Goal: Participate in discussion: Engage in conversation with other users on a specific topic

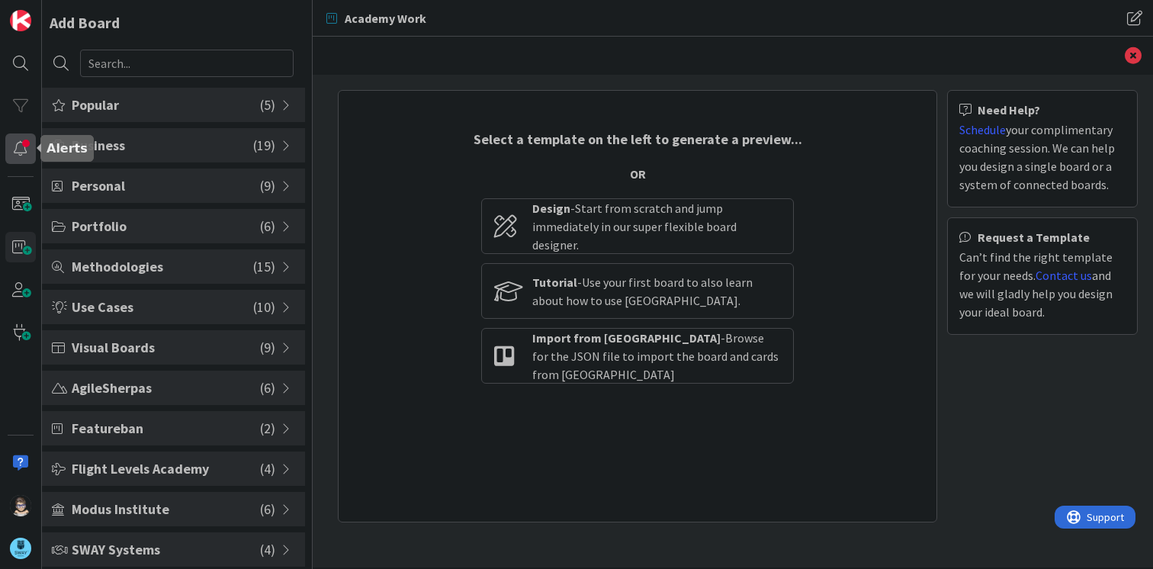
click at [27, 150] on div at bounding box center [20, 148] width 31 height 31
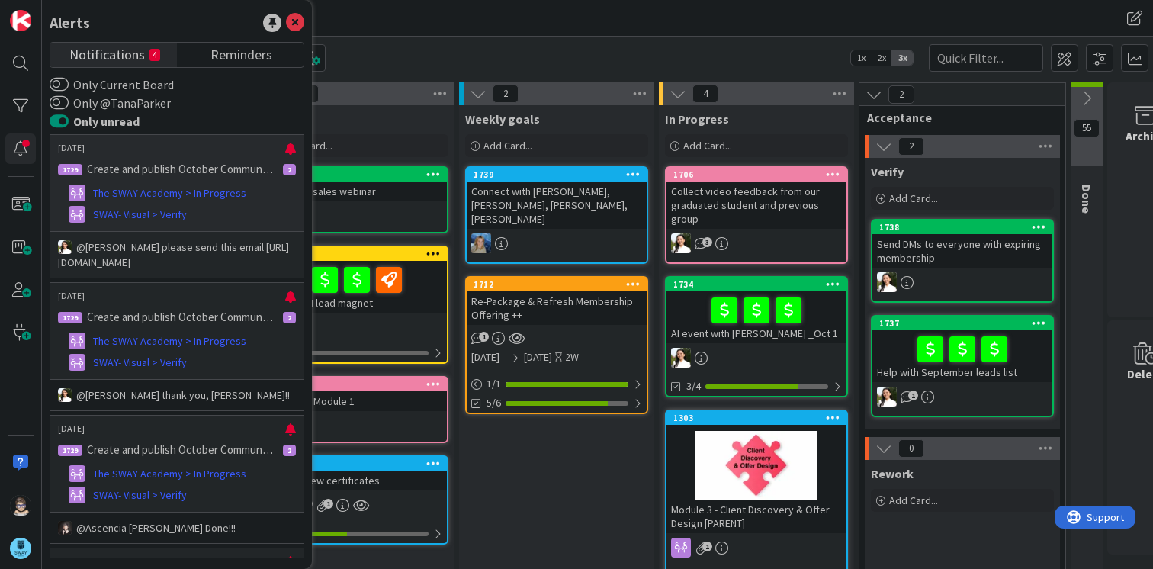
click at [139, 172] on p "Create and publish October Community Events" at bounding box center [180, 169] width 187 height 14
click at [141, 270] on p "@[PERSON_NAME]﻿ please send this email [URL][DOMAIN_NAME]" at bounding box center [177, 254] width 238 height 31
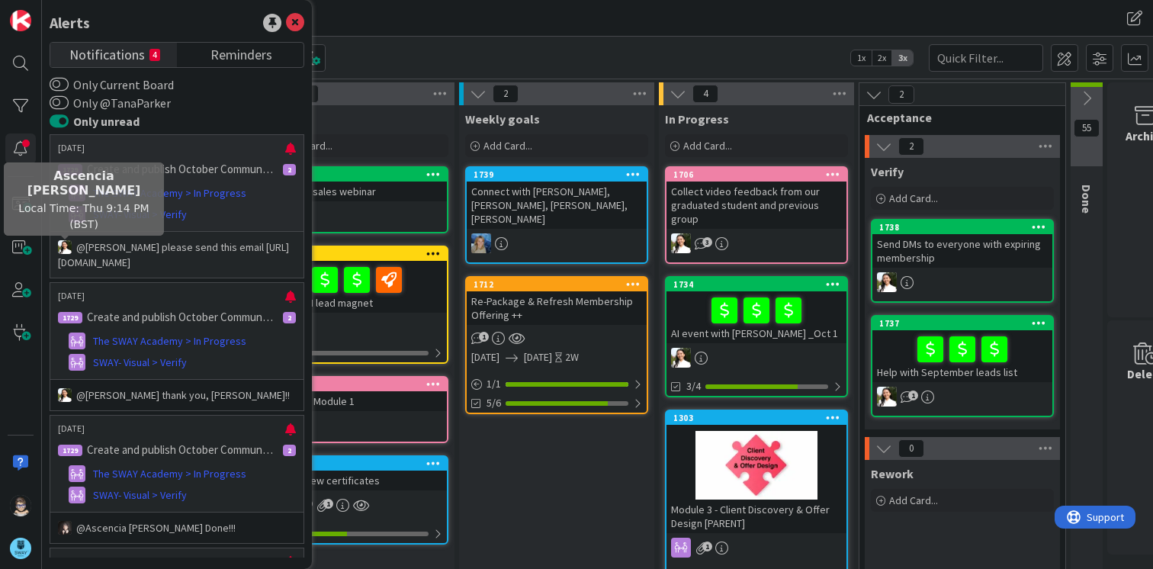
click at [66, 253] on img at bounding box center [65, 247] width 14 height 14
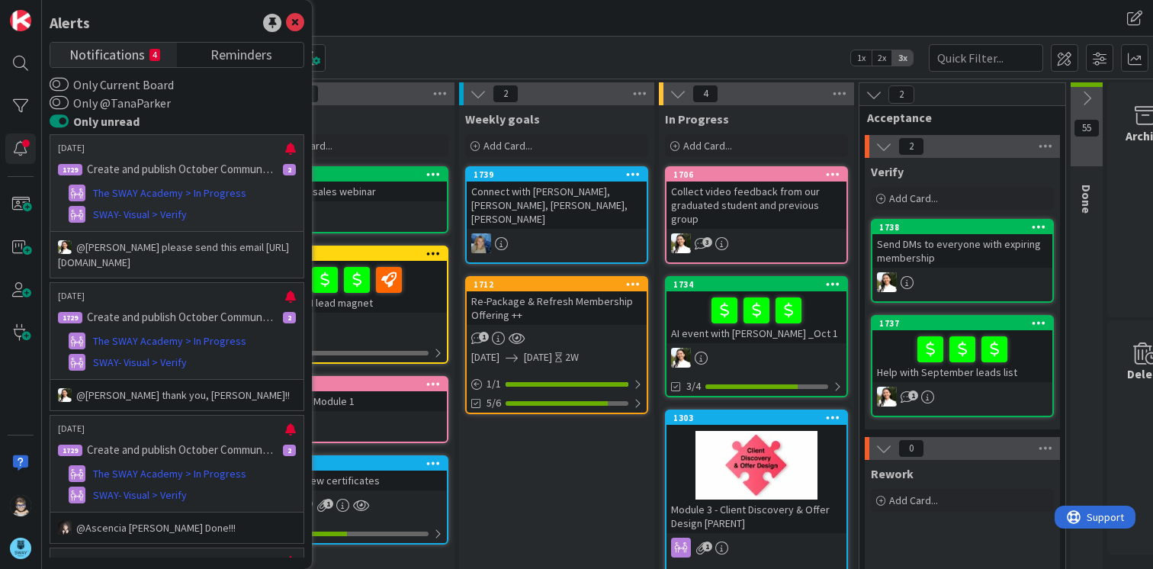
click at [95, 256] on p "@[PERSON_NAME]﻿ please send this email [URL][DOMAIN_NAME]" at bounding box center [177, 254] width 238 height 31
click at [117, 349] on span "The SWAY Academy > In Progress" at bounding box center [169, 341] width 153 height 16
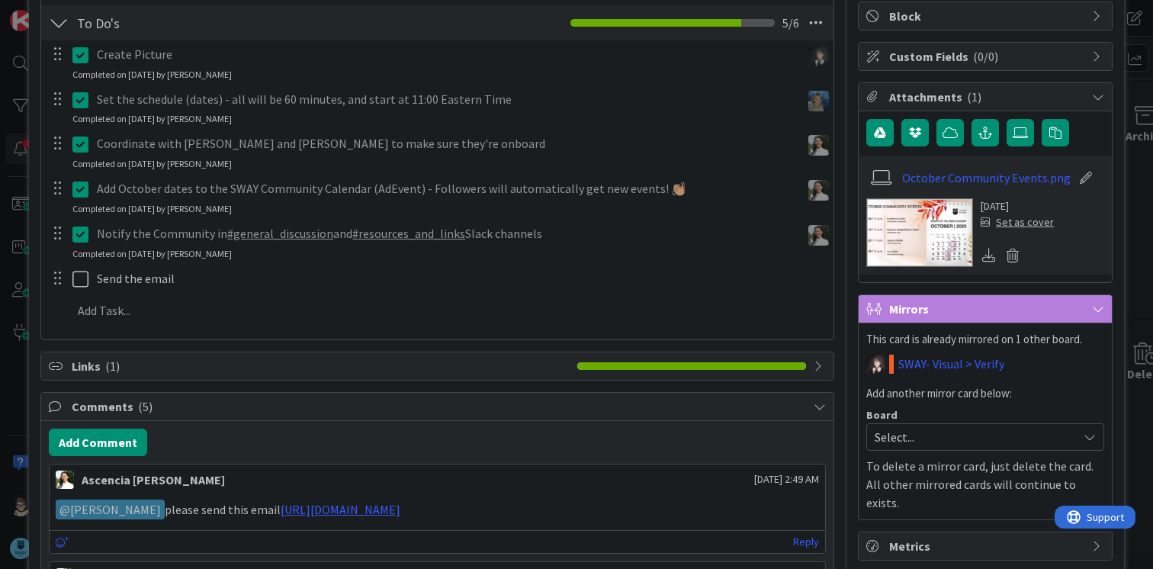
scroll to position [294, 0]
click at [982, 253] on icon at bounding box center [989, 254] width 14 height 14
click at [387, 566] on div "Ascencia [PERSON_NAME] [DATE] 11:00 PM" at bounding box center [438, 573] width 776 height 24
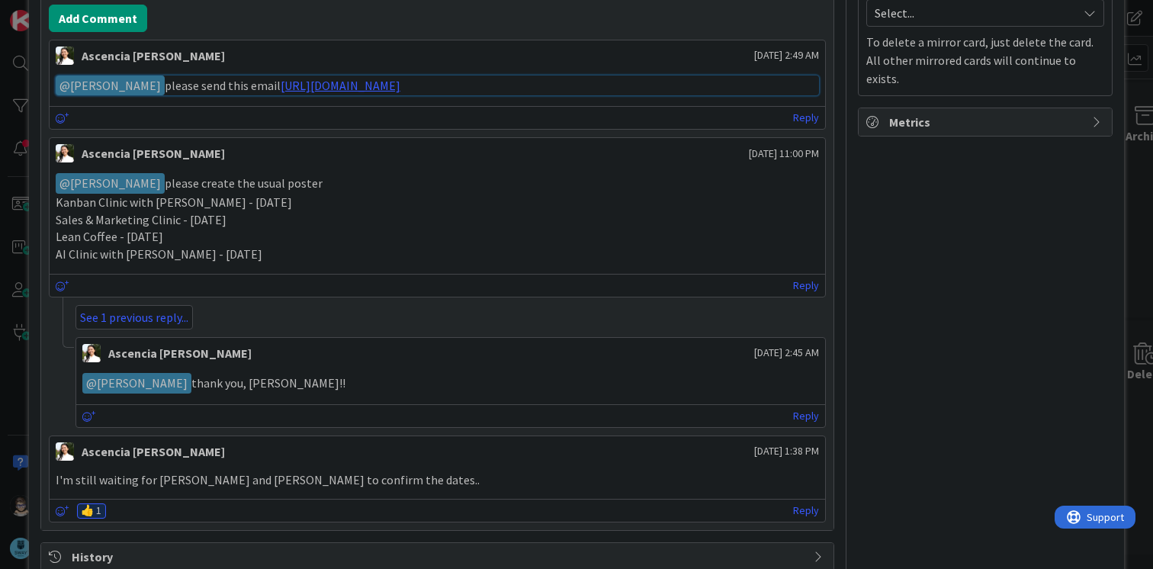
scroll to position [753, 0]
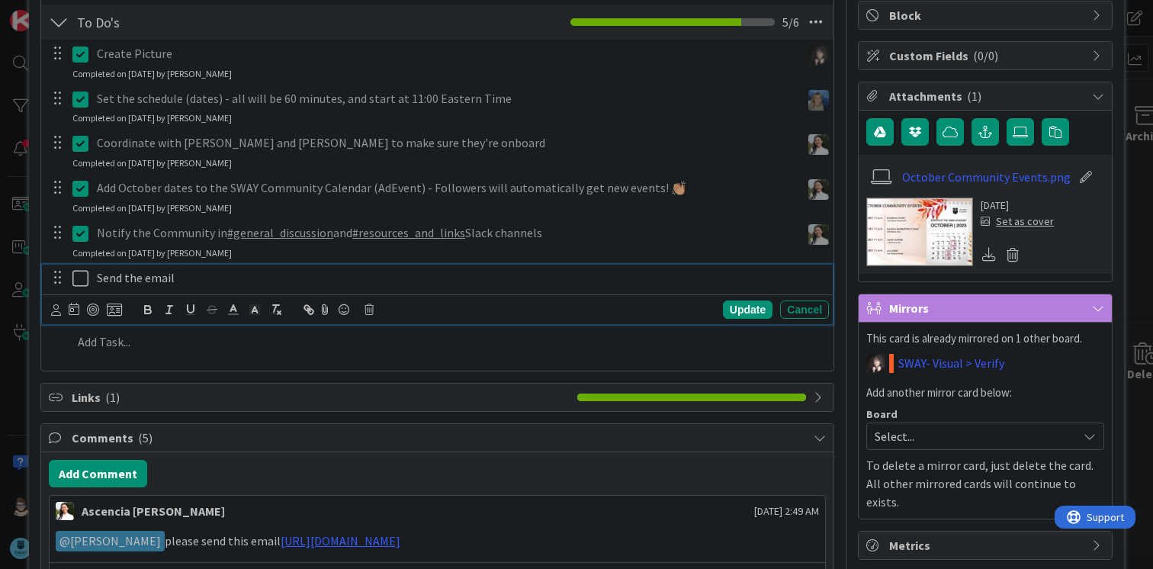
click at [79, 278] on icon at bounding box center [80, 278] width 16 height 18
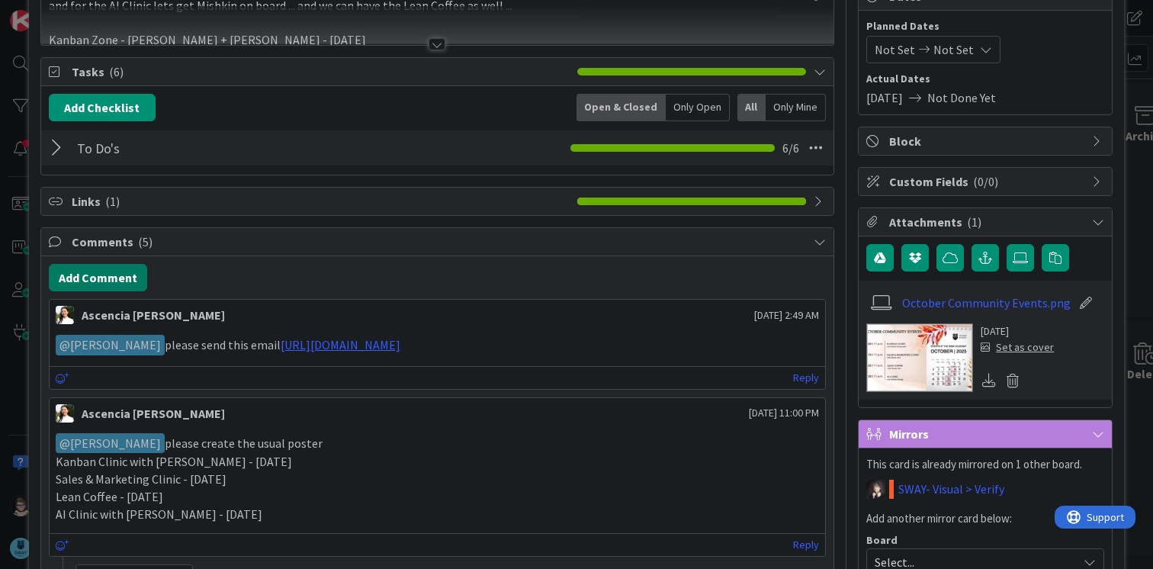
scroll to position [167, 0]
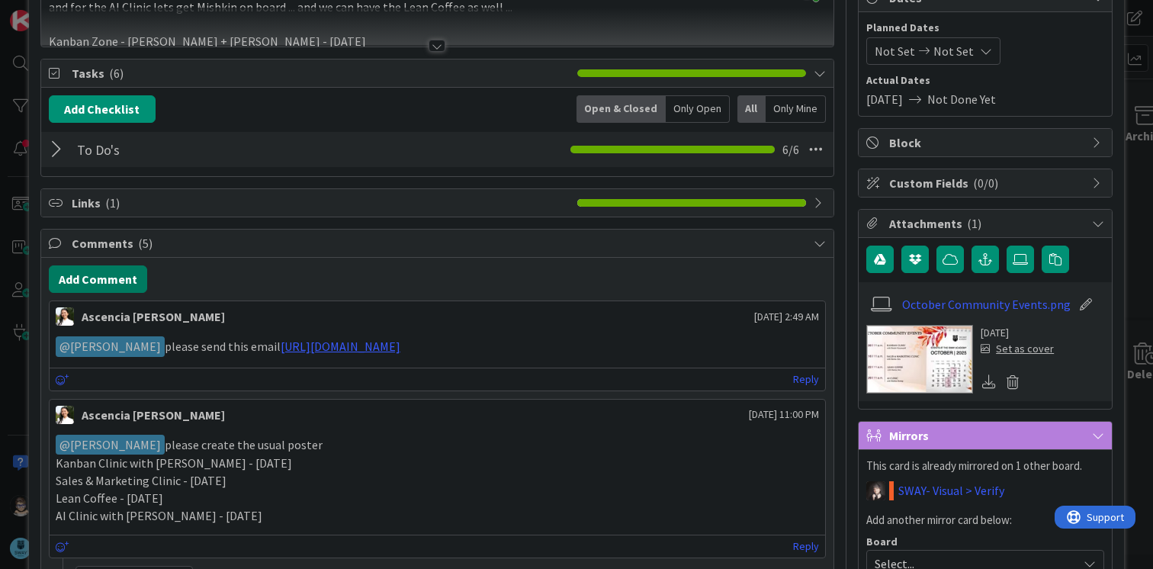
click at [89, 273] on button "Add Comment" at bounding box center [98, 278] width 98 height 27
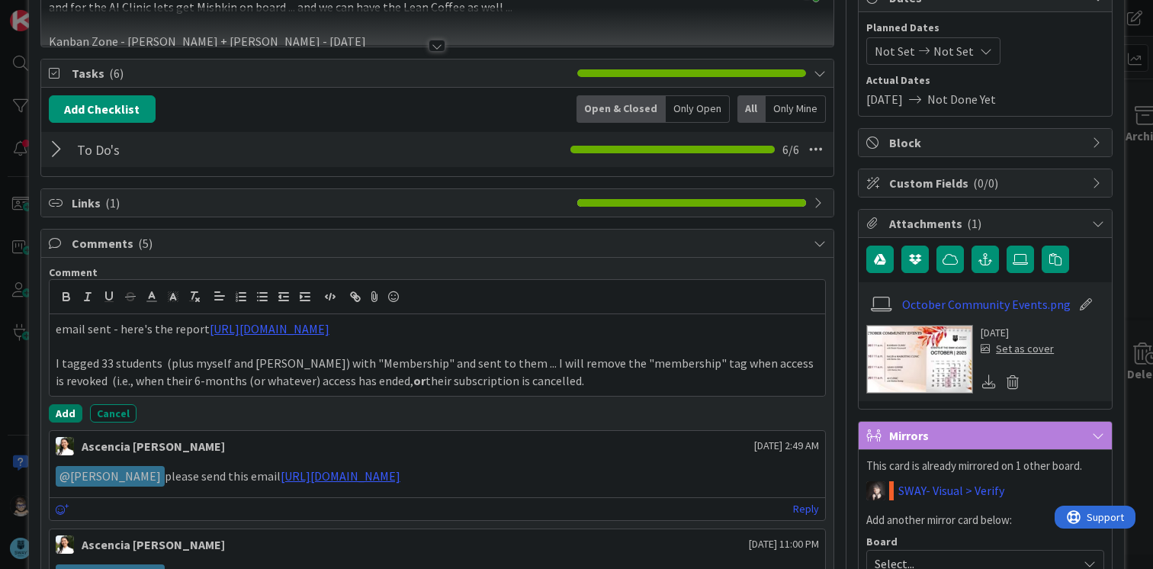
click at [59, 413] on button "Add" at bounding box center [66, 413] width 34 height 18
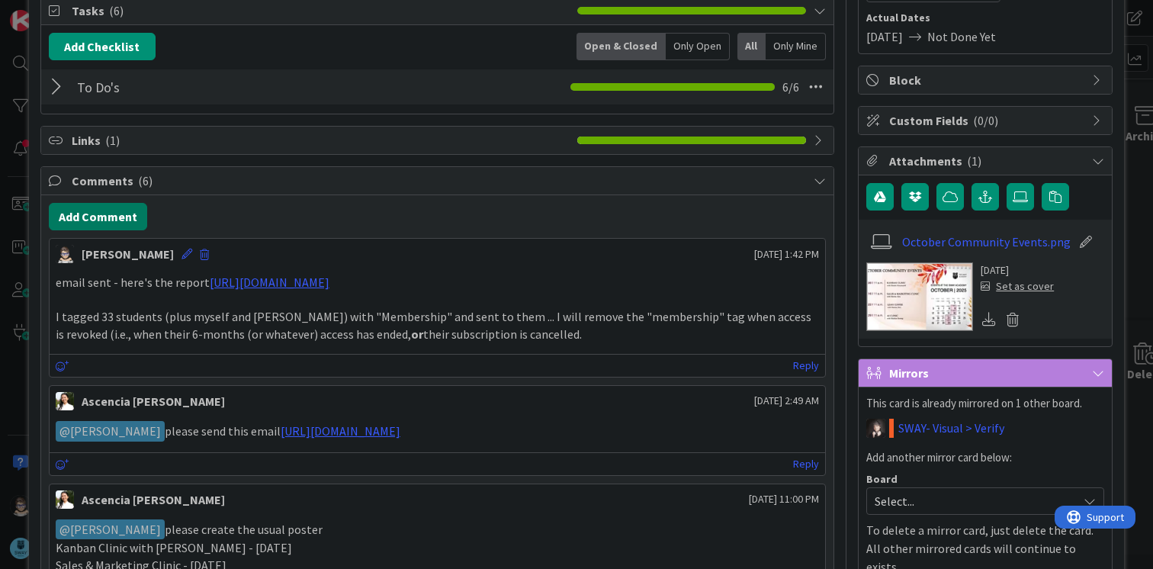
scroll to position [229, 0]
click at [119, 220] on button "Add Comment" at bounding box center [98, 217] width 98 height 27
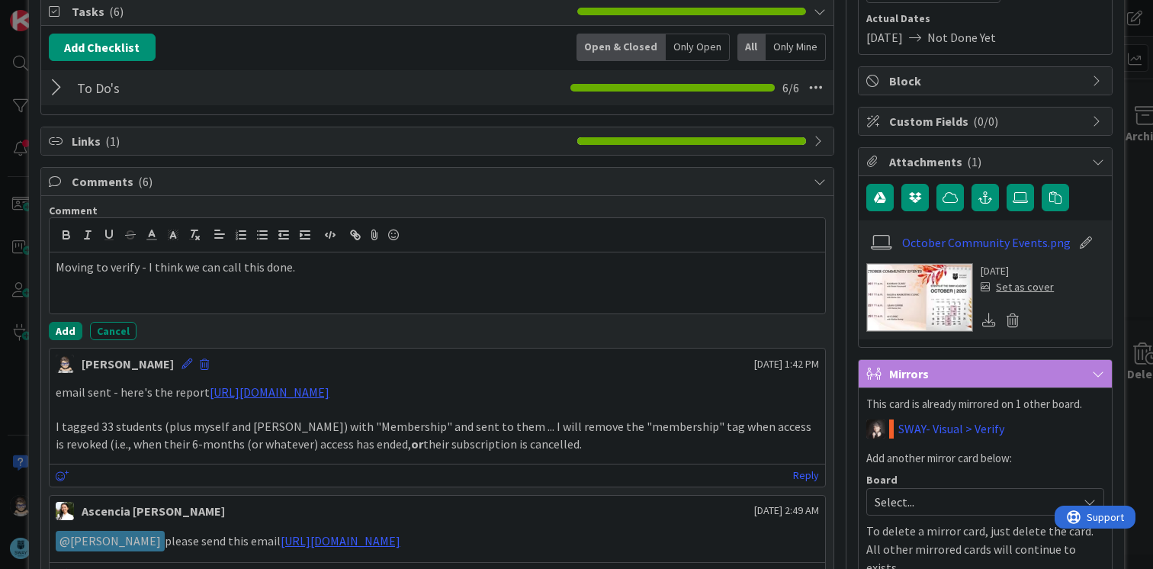
click at [66, 332] on button "Add" at bounding box center [66, 331] width 34 height 18
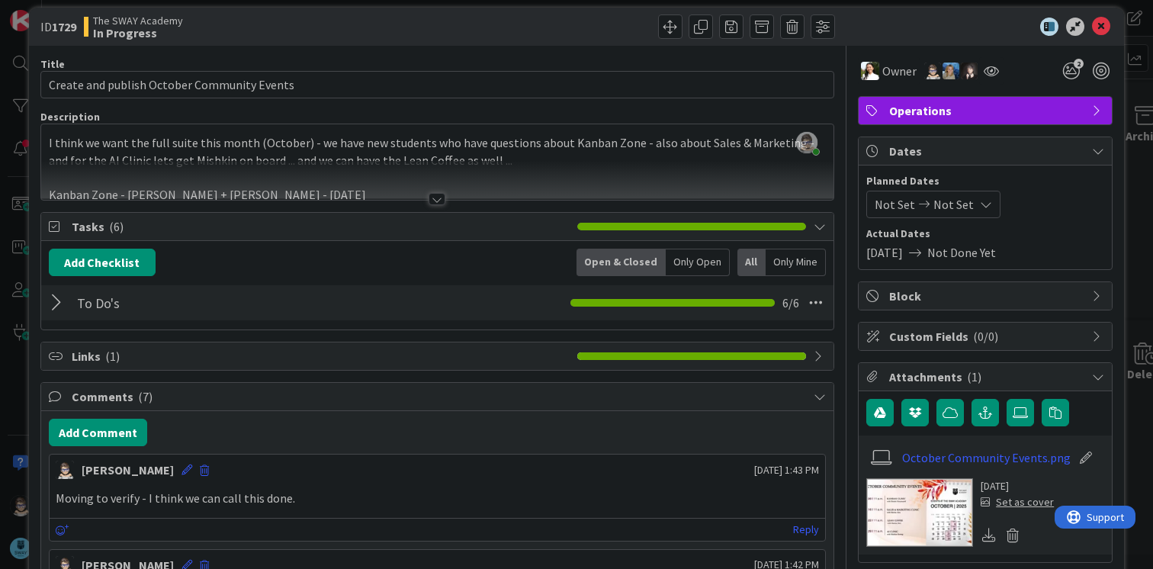
scroll to position [0, 0]
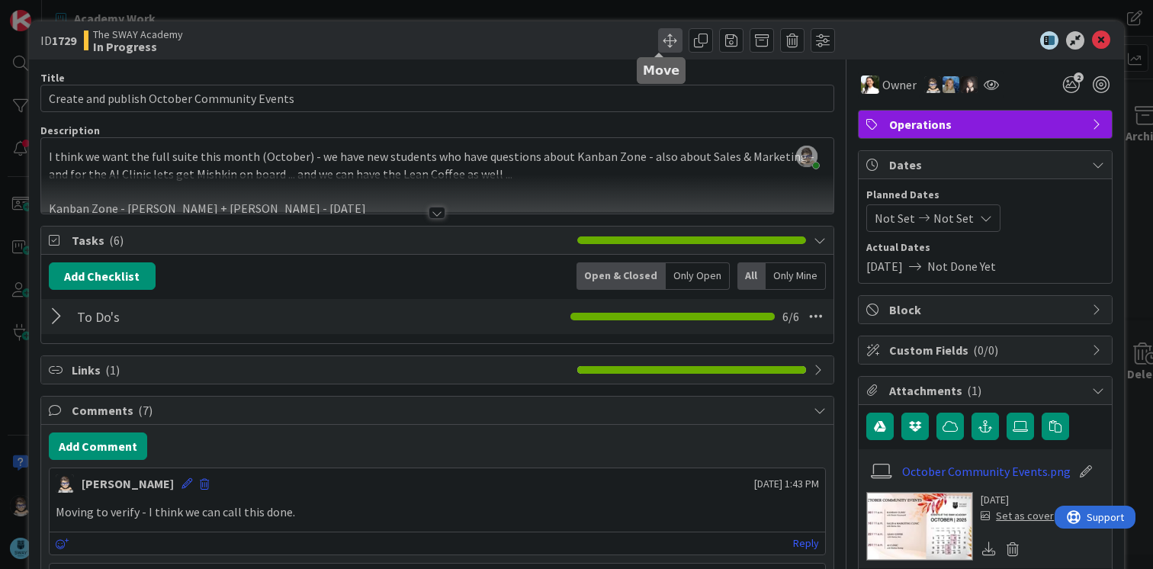
click at [658, 43] on span at bounding box center [670, 40] width 24 height 24
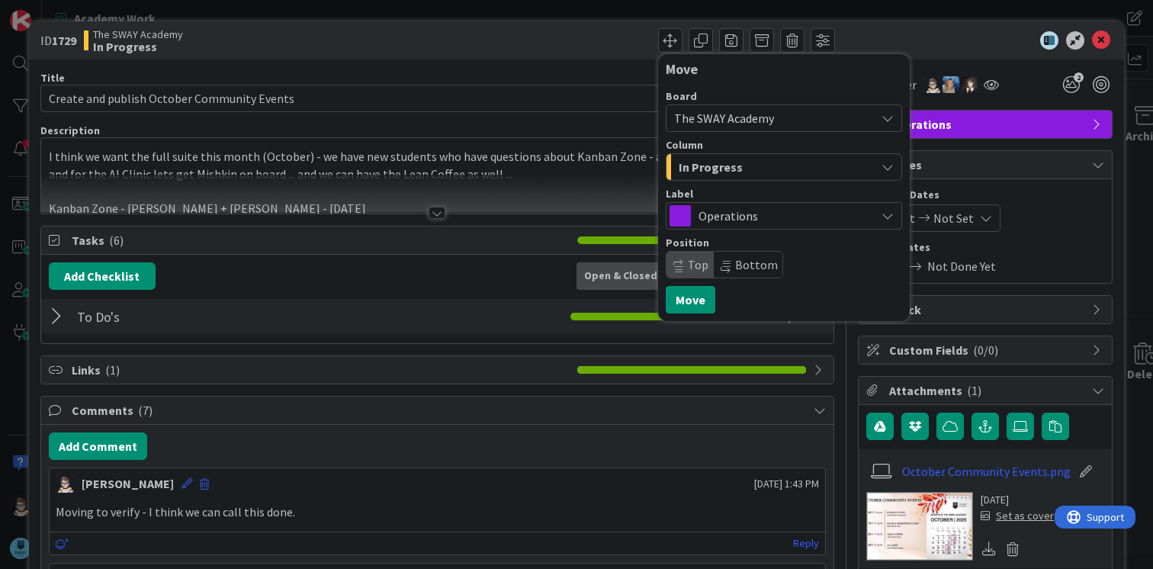
click at [747, 165] on div "In Progress" at bounding box center [775, 167] width 201 height 24
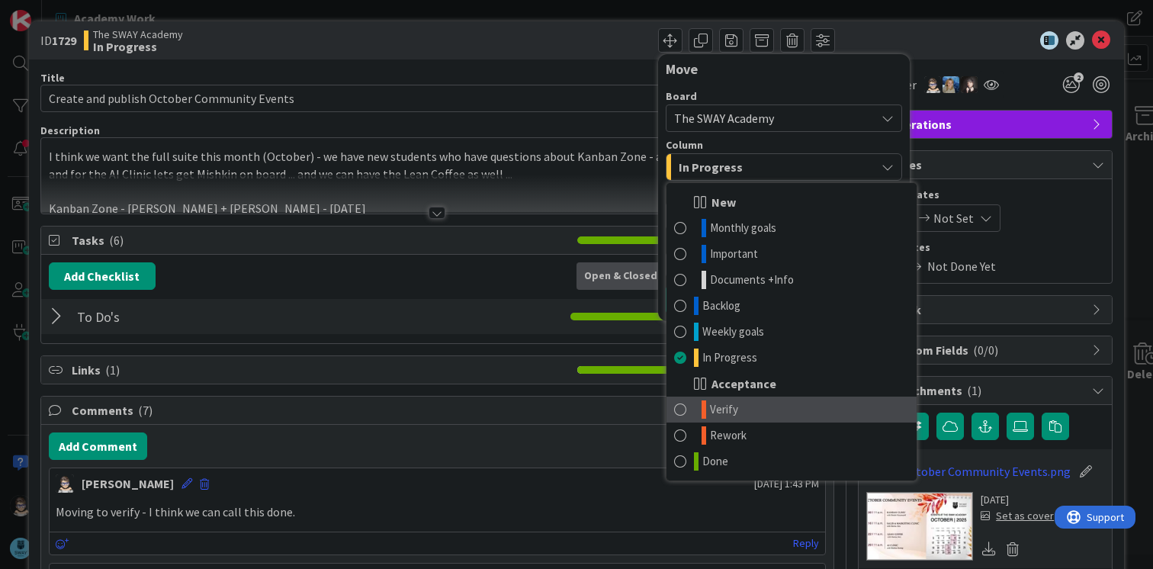
click at [772, 405] on link "Verify" at bounding box center [792, 410] width 250 height 26
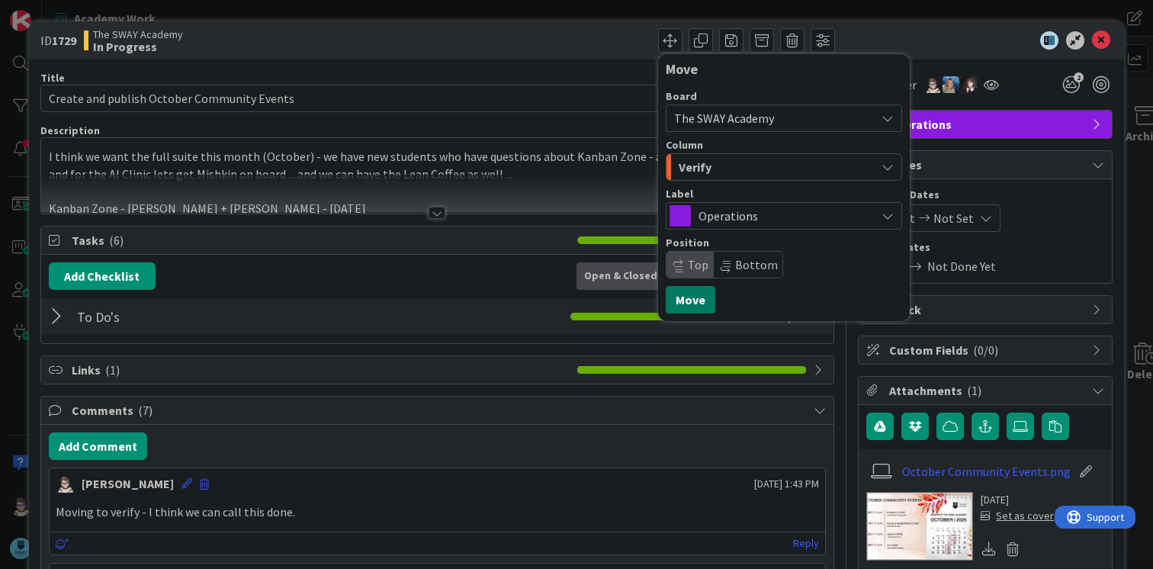
click at [684, 293] on button "Move" at bounding box center [691, 299] width 50 height 27
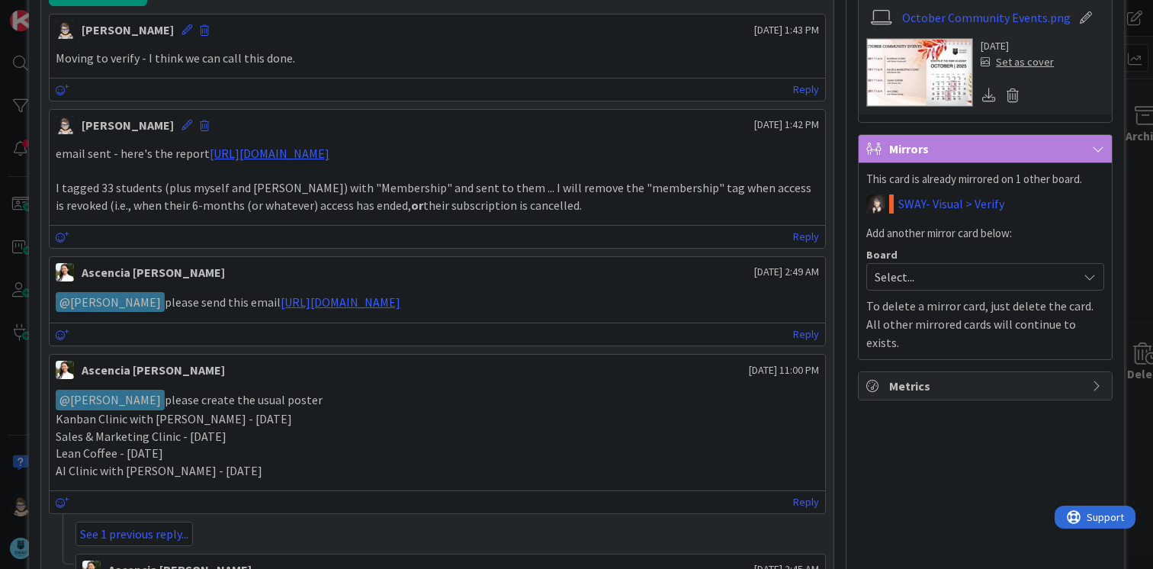
scroll to position [456, 0]
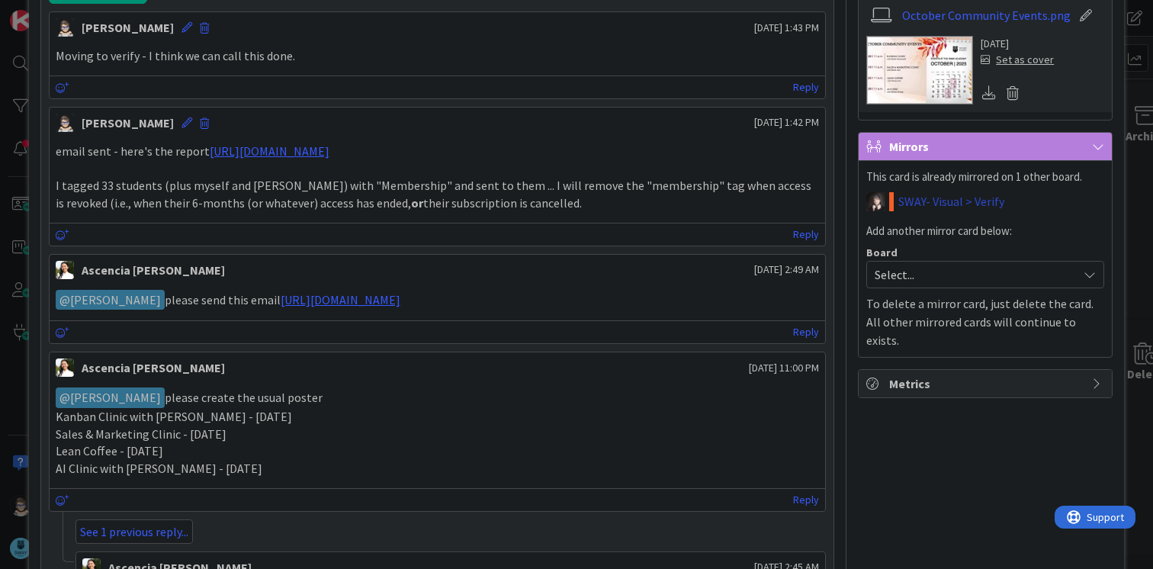
click at [936, 198] on link "SWAY- Visual > Verify" at bounding box center [951, 201] width 106 height 18
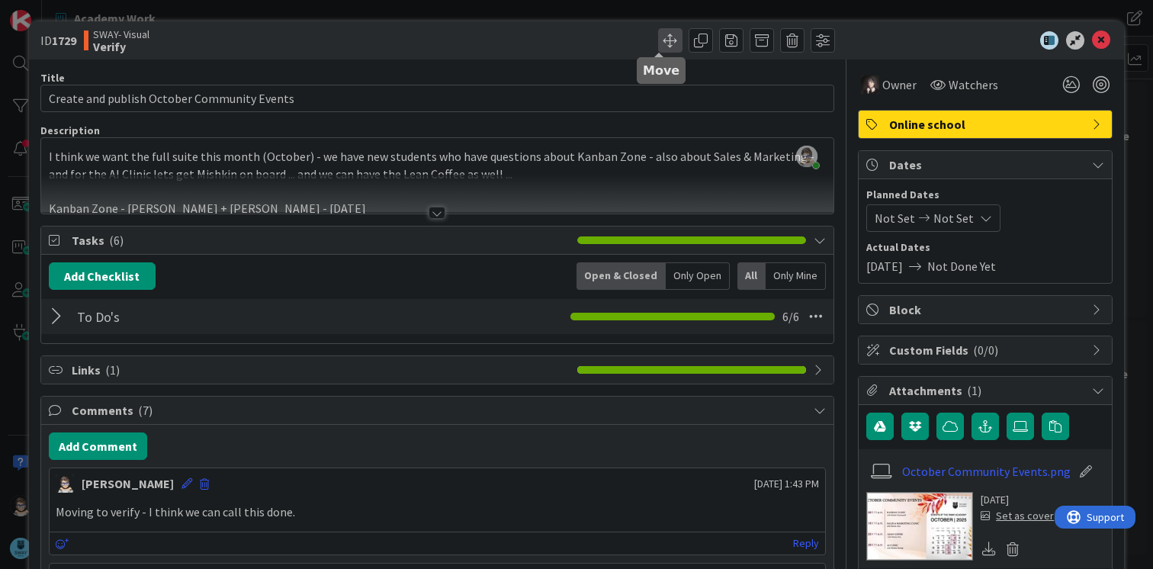
click at [662, 35] on span at bounding box center [670, 40] width 24 height 24
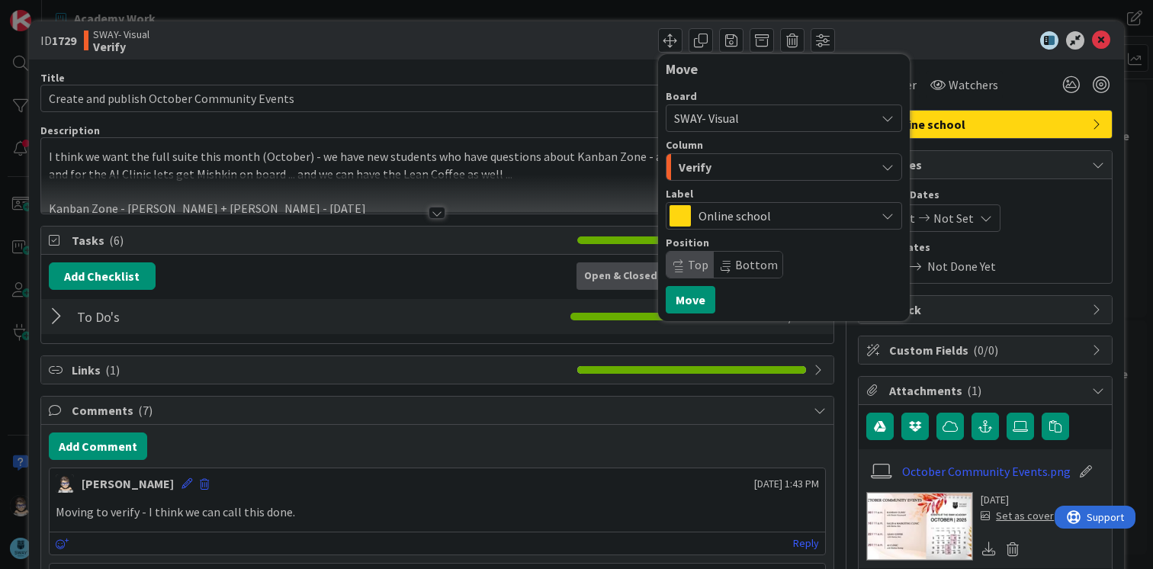
click at [737, 171] on div "Verify" at bounding box center [775, 167] width 201 height 24
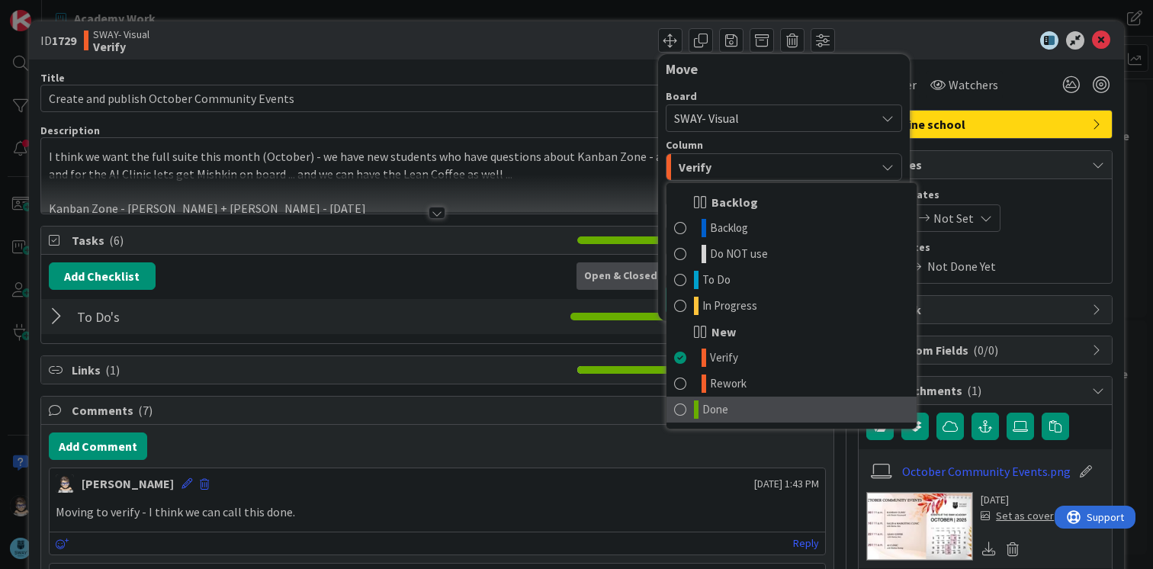
click at [743, 407] on link "Done" at bounding box center [792, 410] width 250 height 26
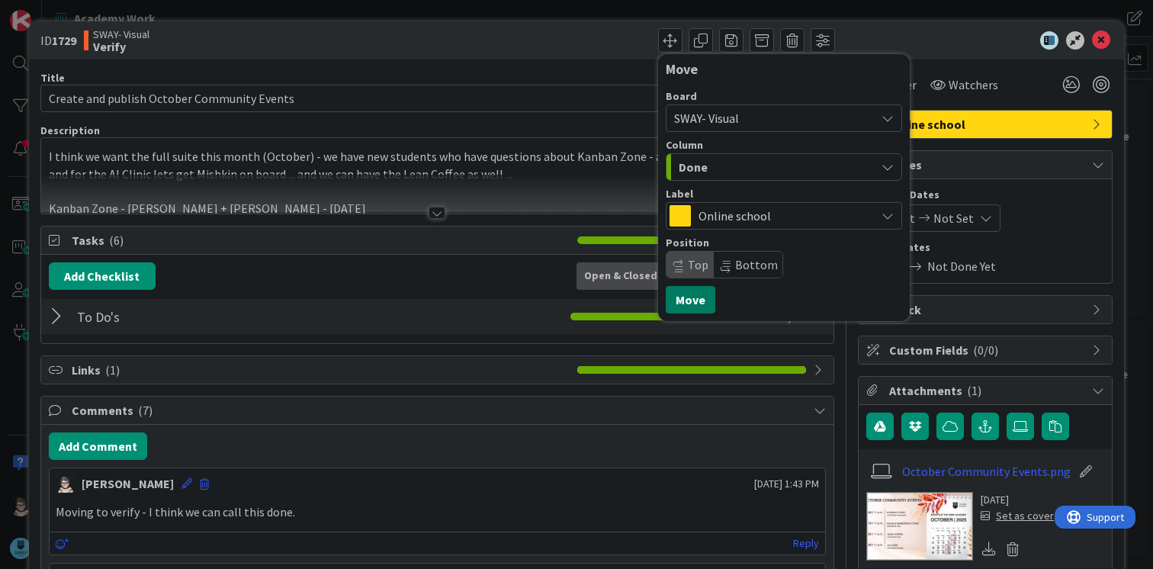
click at [675, 294] on button "Move" at bounding box center [691, 299] width 50 height 27
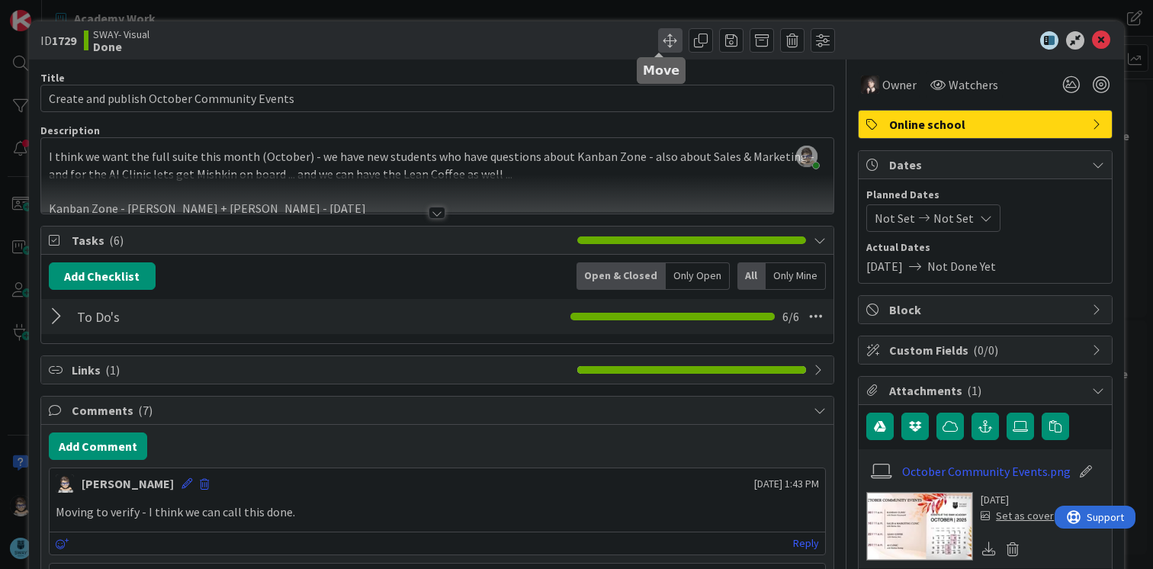
click at [658, 44] on span at bounding box center [670, 40] width 24 height 24
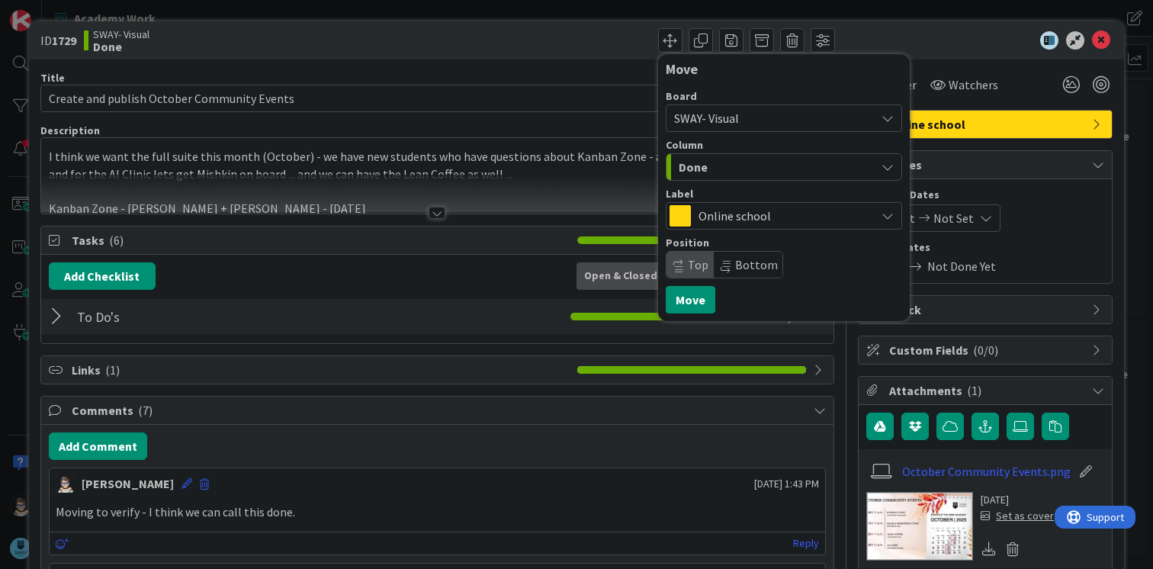
click at [734, 170] on div "Done" at bounding box center [775, 167] width 201 height 24
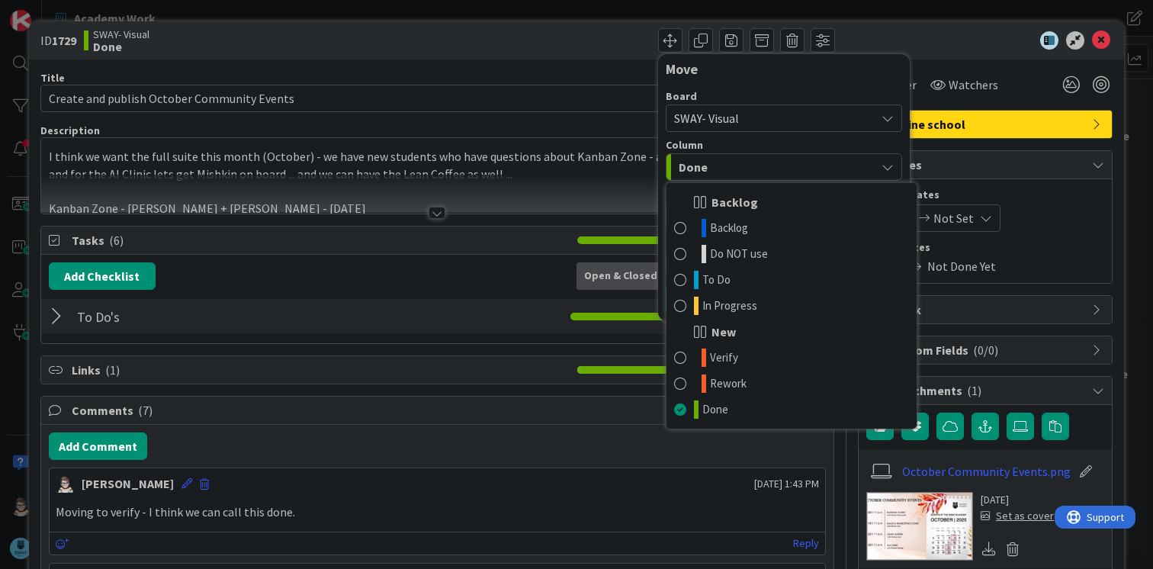
click at [943, 31] on div at bounding box center [978, 40] width 270 height 18
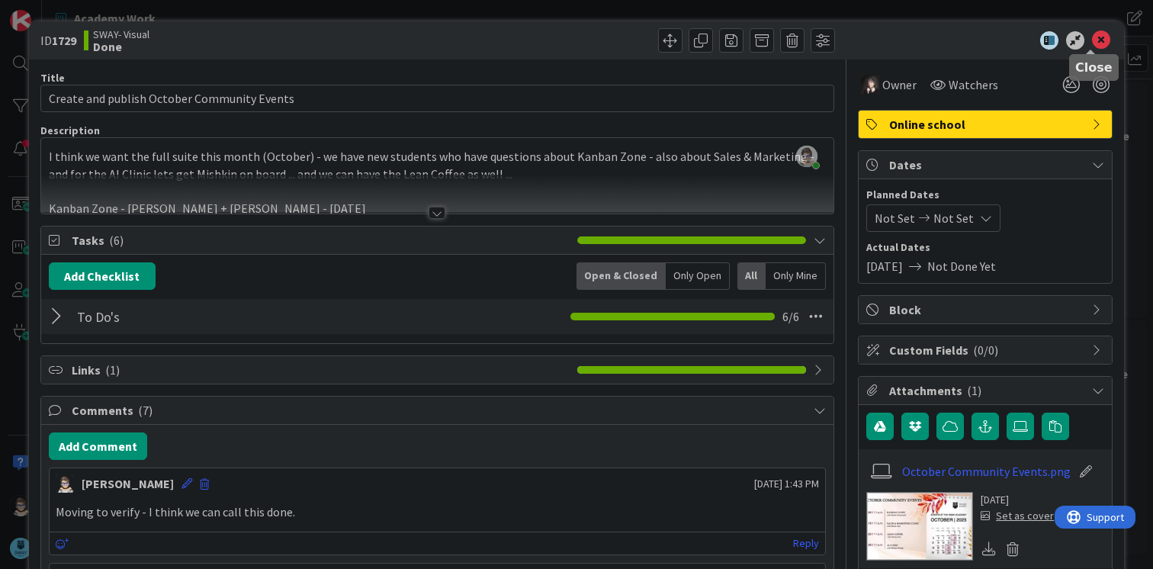
click at [1092, 40] on icon at bounding box center [1101, 40] width 18 height 18
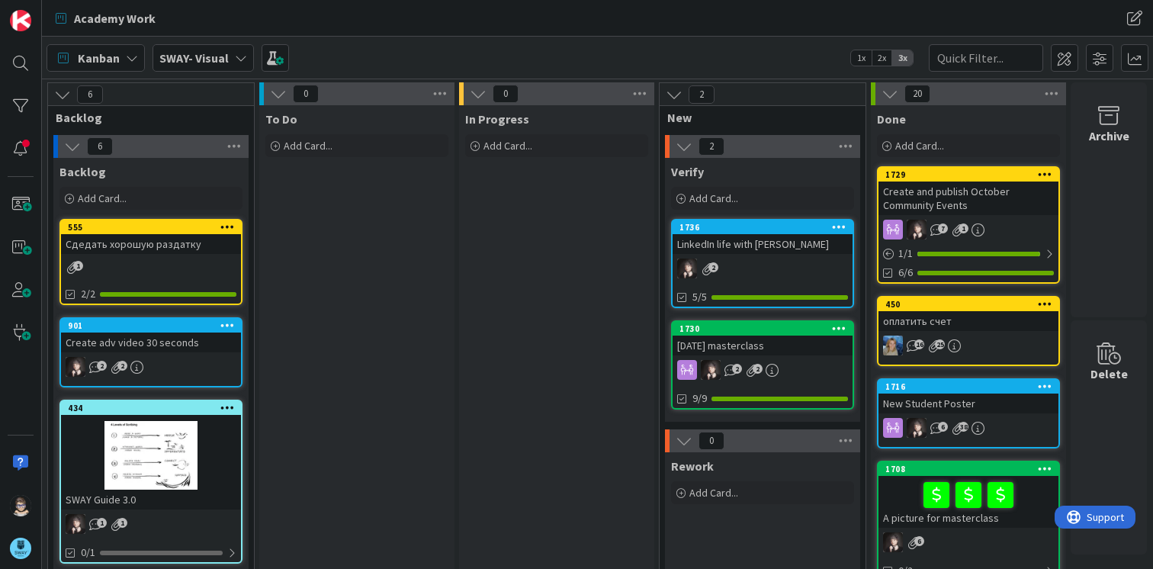
click at [252, 63] on div "Kanban SWAY- Visual 1x 2x 3x" at bounding box center [597, 58] width 1111 height 42
click at [239, 59] on icon at bounding box center [241, 58] width 12 height 12
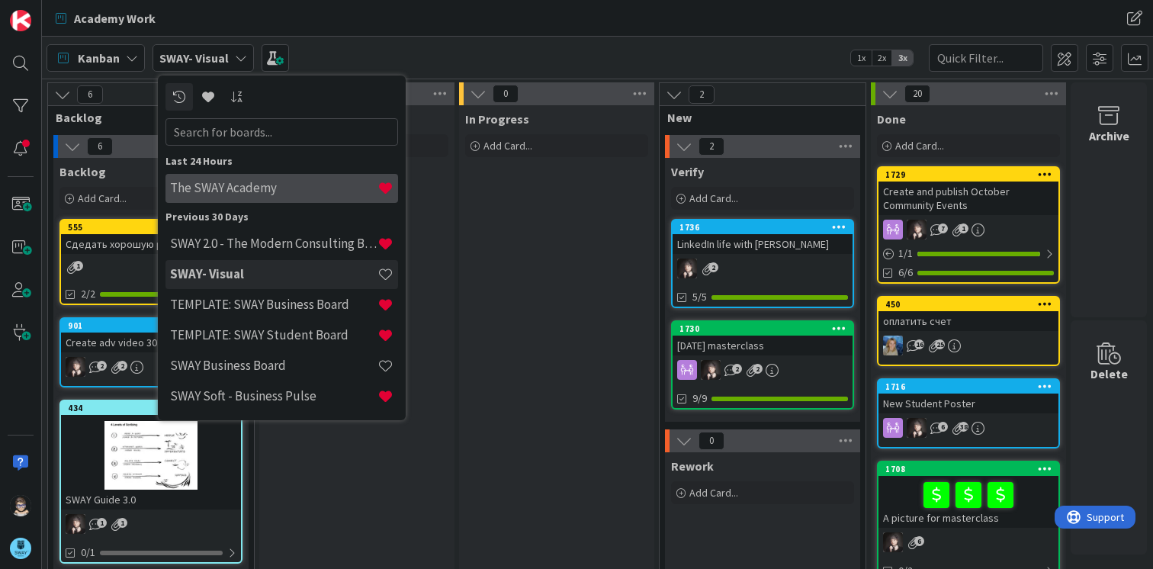
click at [246, 178] on div "The SWAY Academy" at bounding box center [281, 188] width 233 height 29
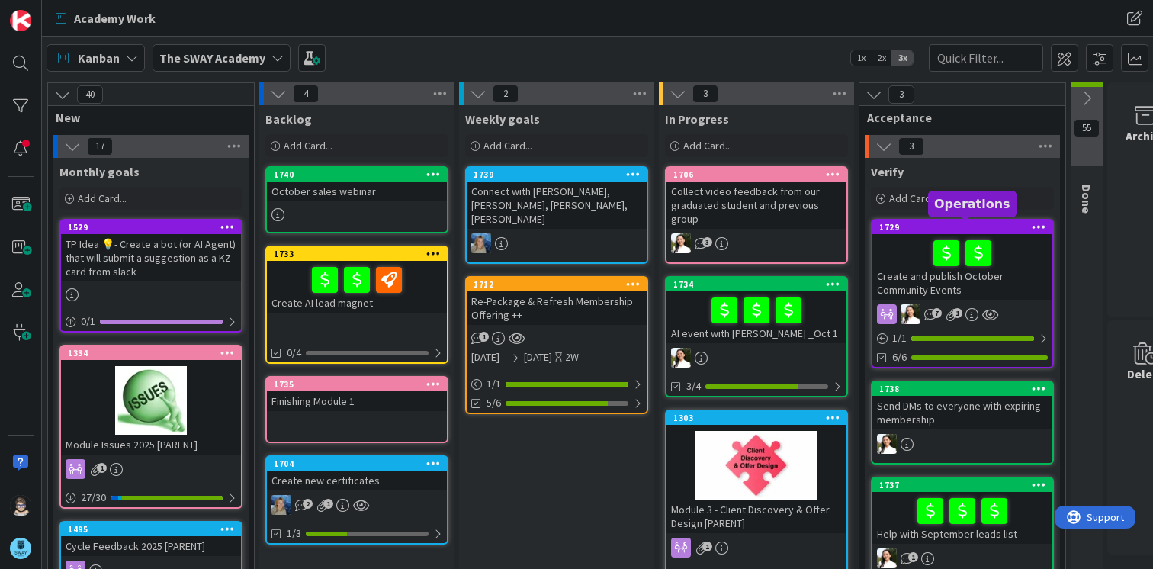
click at [1014, 226] on div "1729" at bounding box center [965, 227] width 173 height 11
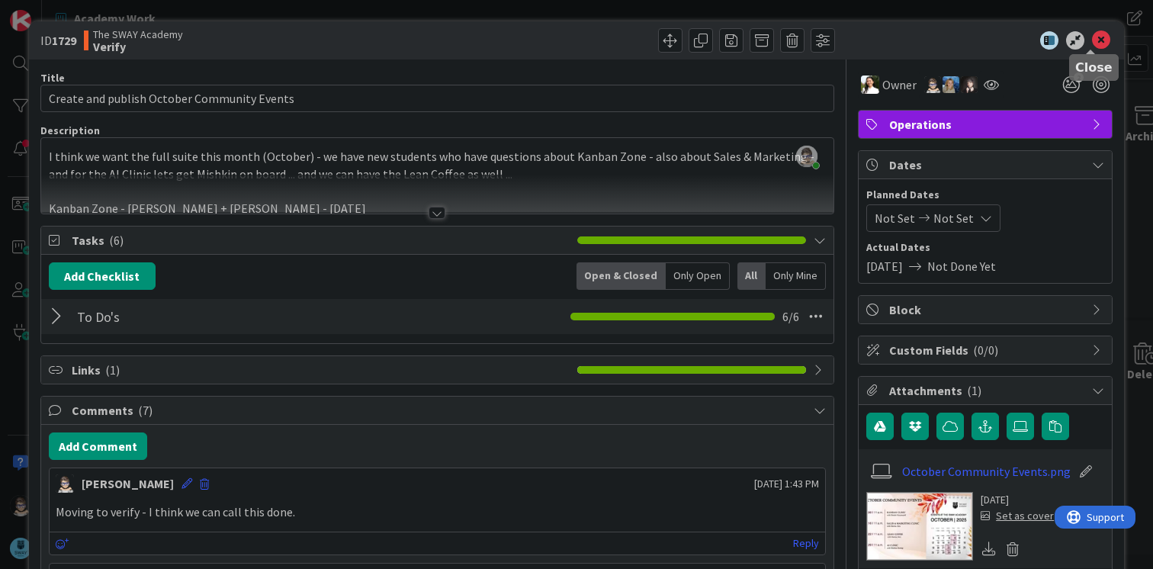
click at [1092, 41] on icon at bounding box center [1101, 40] width 18 height 18
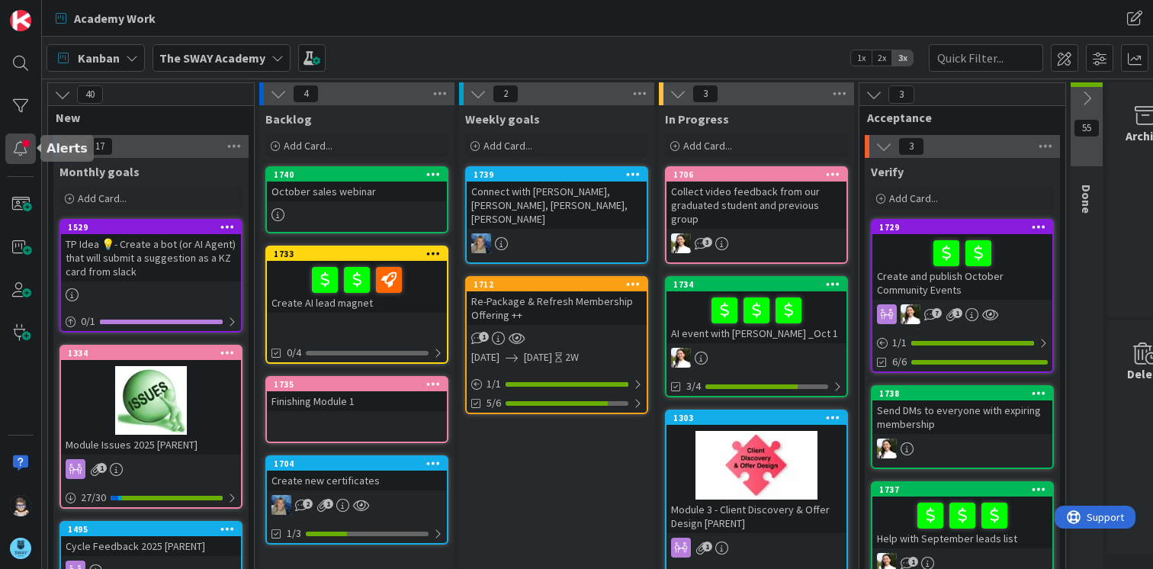
click at [12, 150] on div at bounding box center [20, 148] width 31 height 31
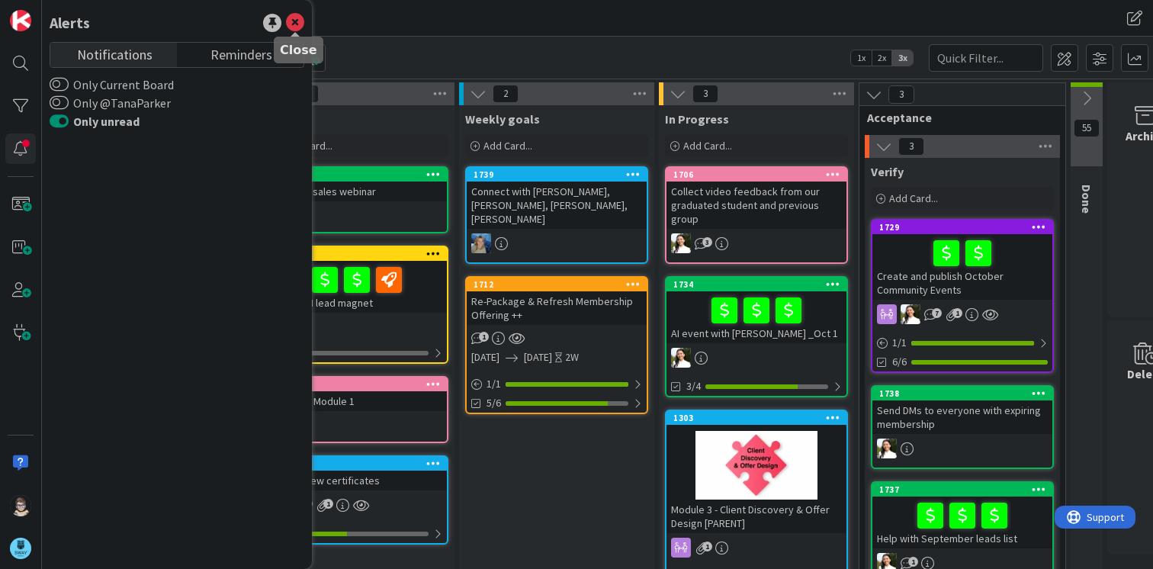
click at [294, 14] on icon at bounding box center [295, 23] width 18 height 18
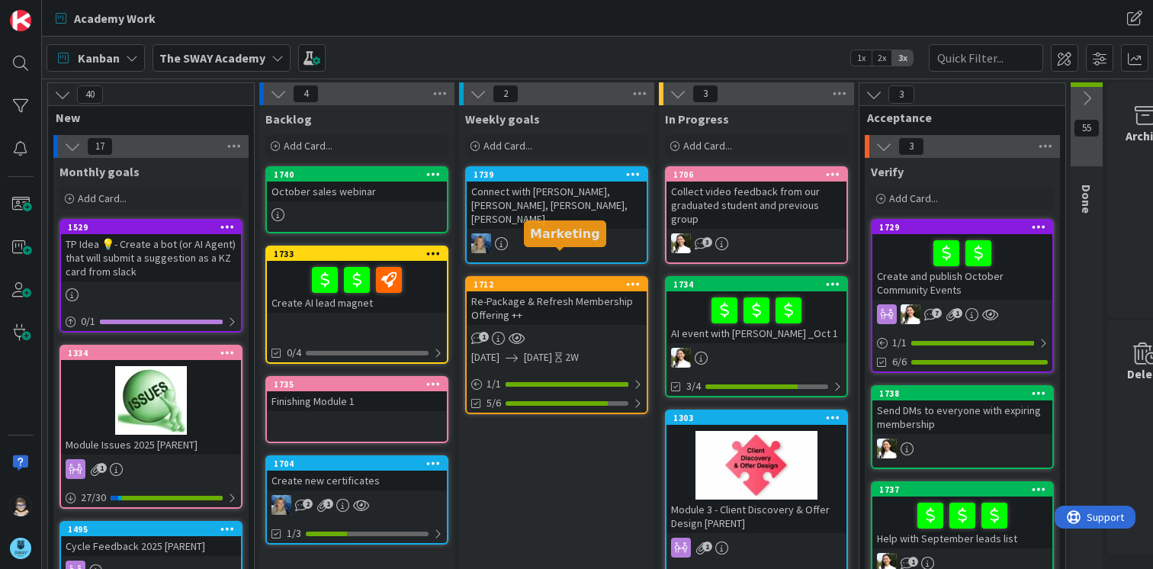
click at [573, 279] on div "1712" at bounding box center [560, 284] width 173 height 11
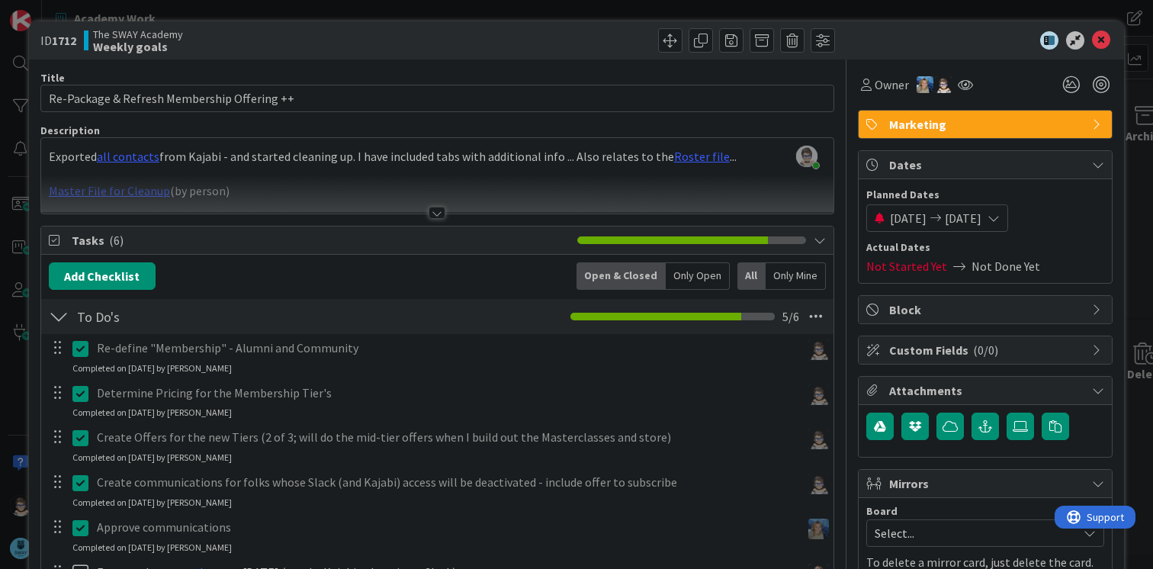
click at [432, 214] on div at bounding box center [437, 213] width 17 height 12
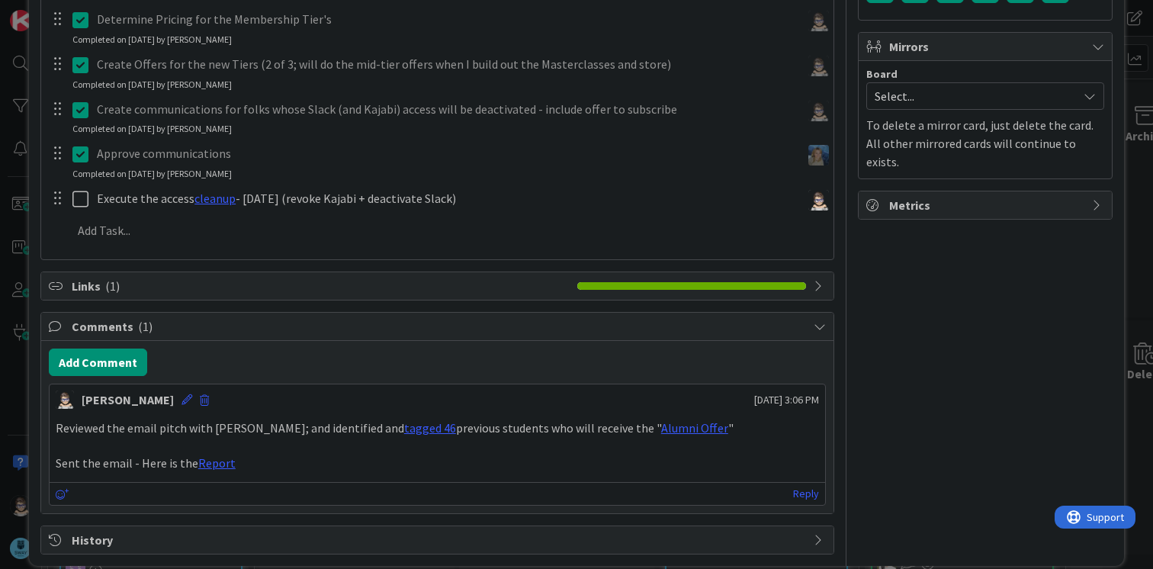
scroll to position [455, 0]
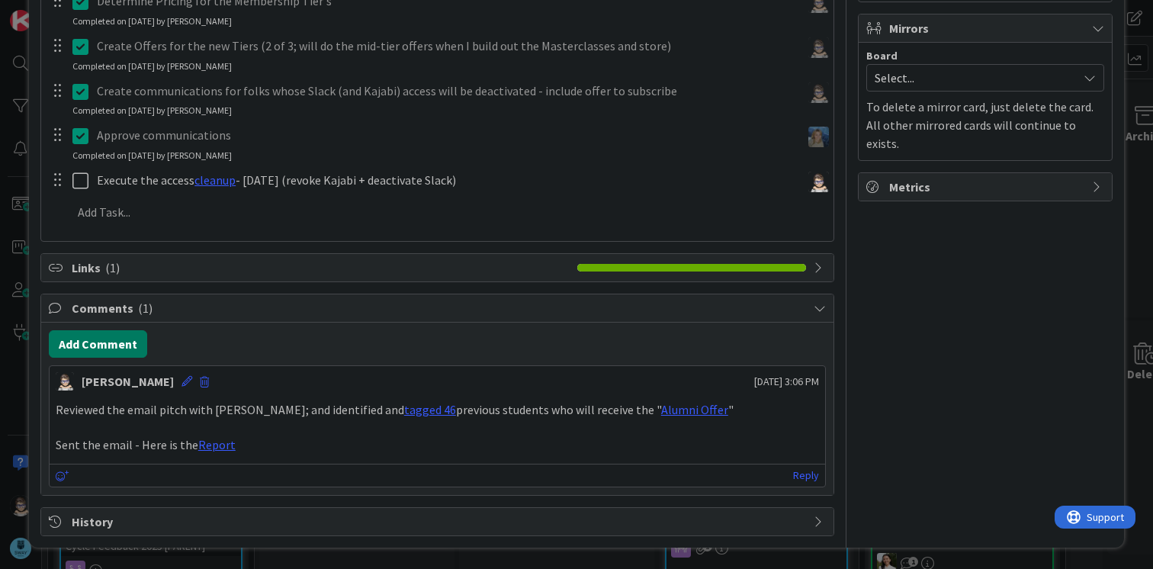
click at [107, 339] on button "Add Comment" at bounding box center [98, 343] width 98 height 27
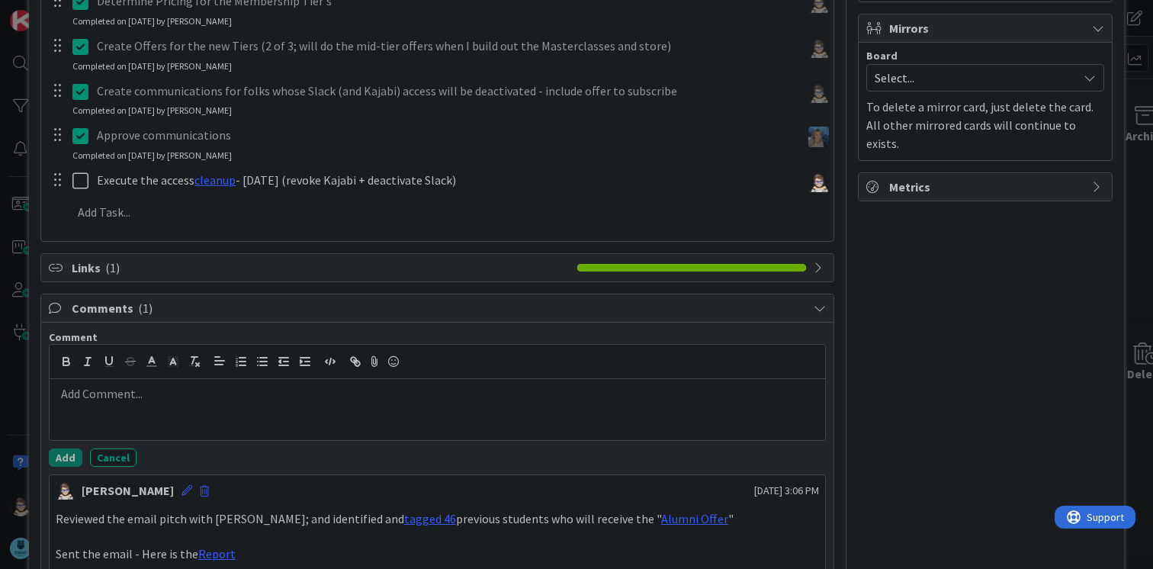
click at [255, 396] on p at bounding box center [437, 394] width 763 height 18
